Goal: Information Seeking & Learning: Learn about a topic

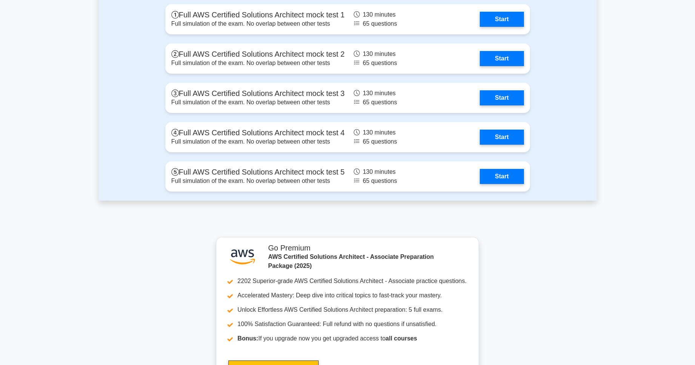
scroll to position [1766, 0]
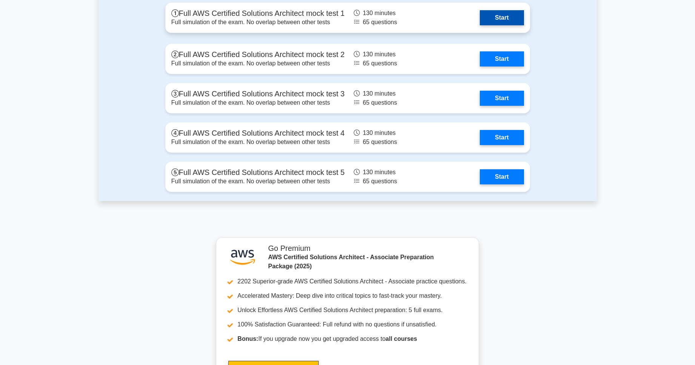
click at [501, 20] on link "Start" at bounding box center [502, 17] width 44 height 15
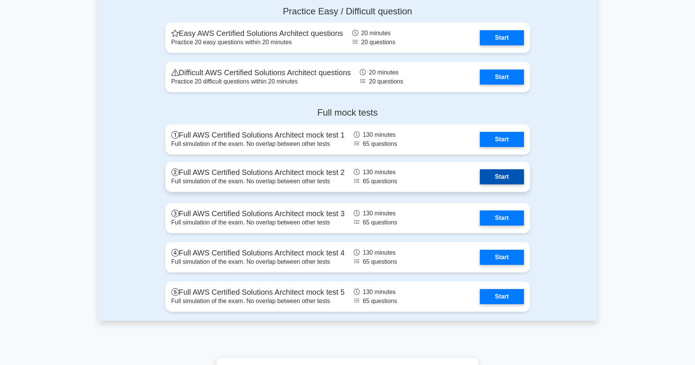
scroll to position [1630, 0]
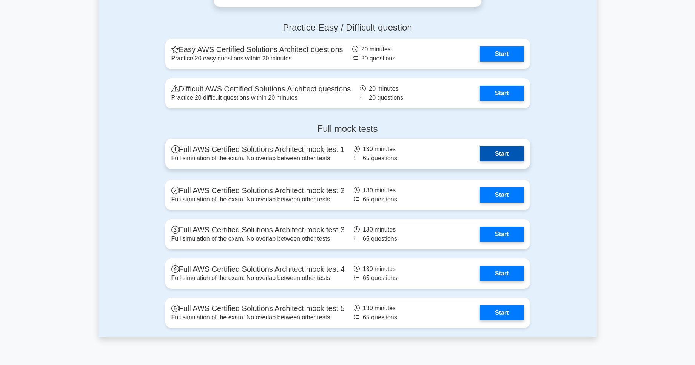
click at [498, 157] on link "Start" at bounding box center [502, 153] width 44 height 15
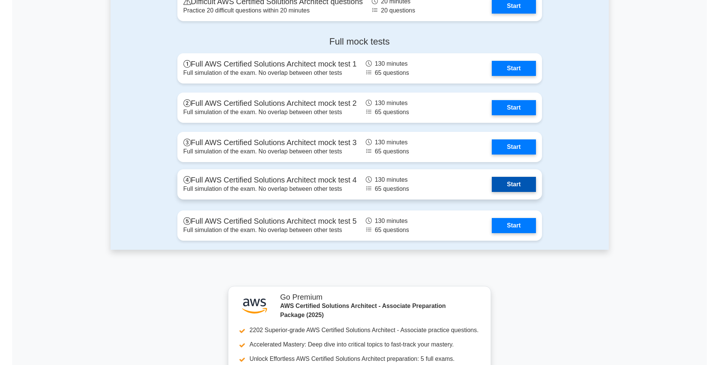
scroll to position [1701, 0]
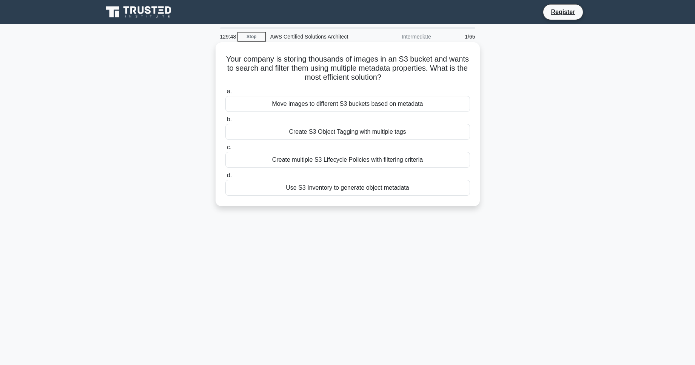
click at [317, 189] on div "Use S3 Inventory to generate object metadata" at bounding box center [347, 188] width 245 height 16
click at [225, 178] on input "d. Use S3 Inventory to generate object metadata" at bounding box center [225, 175] width 0 height 5
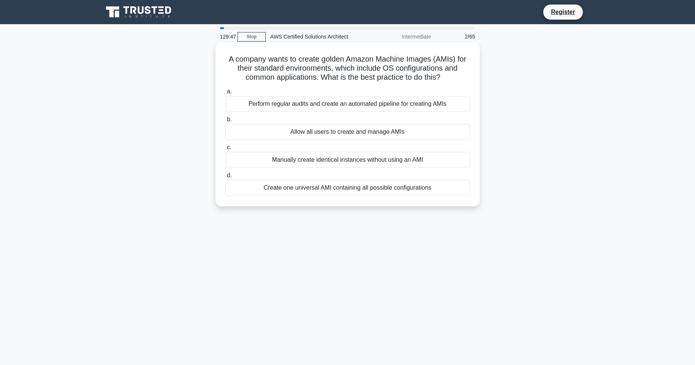
click at [299, 155] on div "Manually create identical instances without using an AMI" at bounding box center [347, 160] width 245 height 16
click at [225, 150] on input "c. Manually create identical instances without using an AMI" at bounding box center [225, 147] width 0 height 5
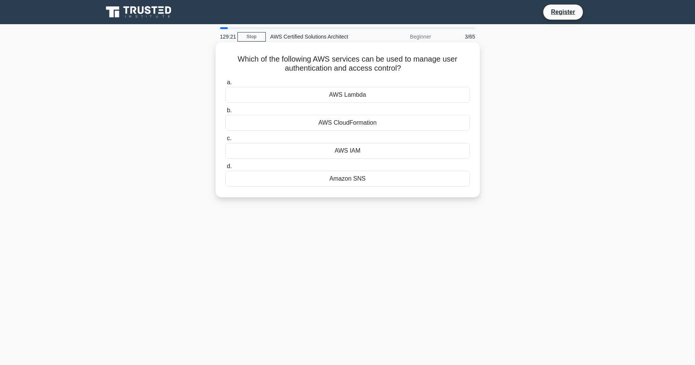
click at [394, 154] on div "AWS IAM" at bounding box center [347, 151] width 245 height 16
click at [225, 141] on input "c. AWS IAM" at bounding box center [225, 138] width 0 height 5
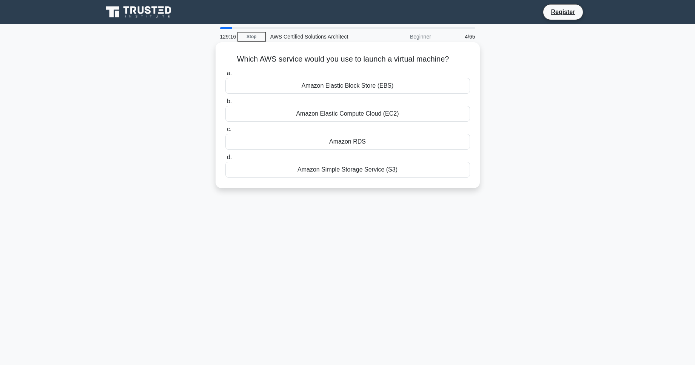
click at [361, 116] on div "Amazon Elastic Compute Cloud (EC2)" at bounding box center [347, 114] width 245 height 16
click at [225, 104] on input "b. Amazon Elastic Compute Cloud (EC2)" at bounding box center [225, 101] width 0 height 5
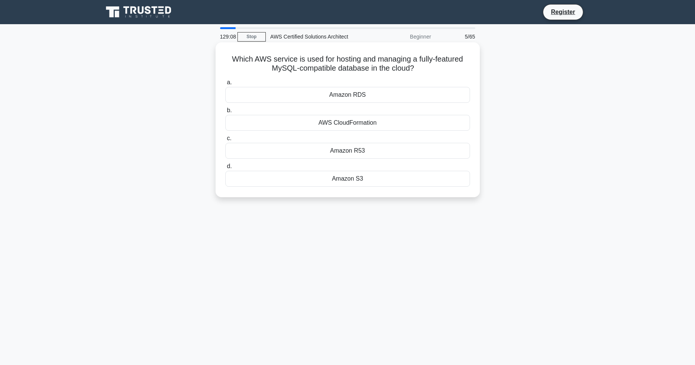
click at [325, 97] on div "Amazon RDS" at bounding box center [347, 95] width 245 height 16
click at [225, 85] on input "a. Amazon RDS" at bounding box center [225, 82] width 0 height 5
